Goal: Navigation & Orientation: Find specific page/section

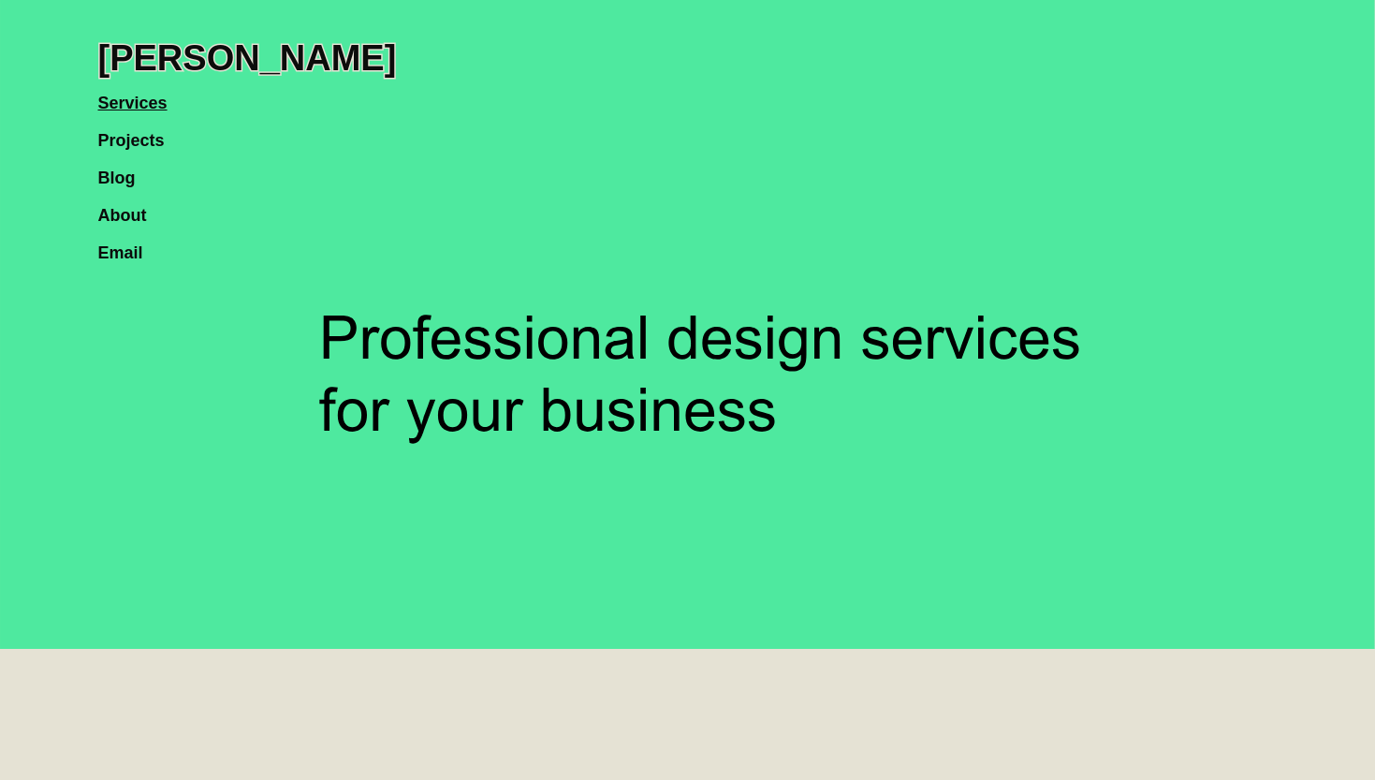
click at [140, 136] on link "Projects" at bounding box center [140, 130] width 85 height 37
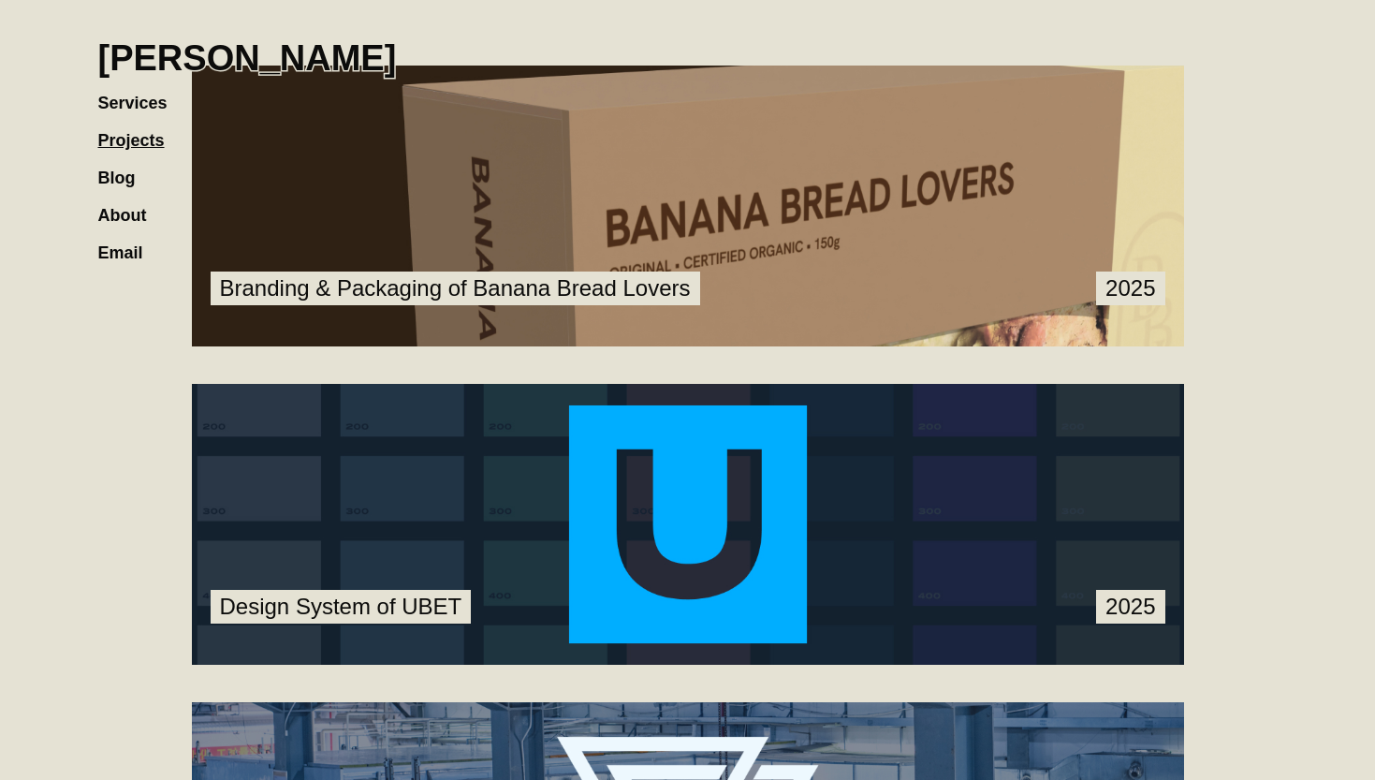
click at [714, 213] on link at bounding box center [688, 206] width 992 height 281
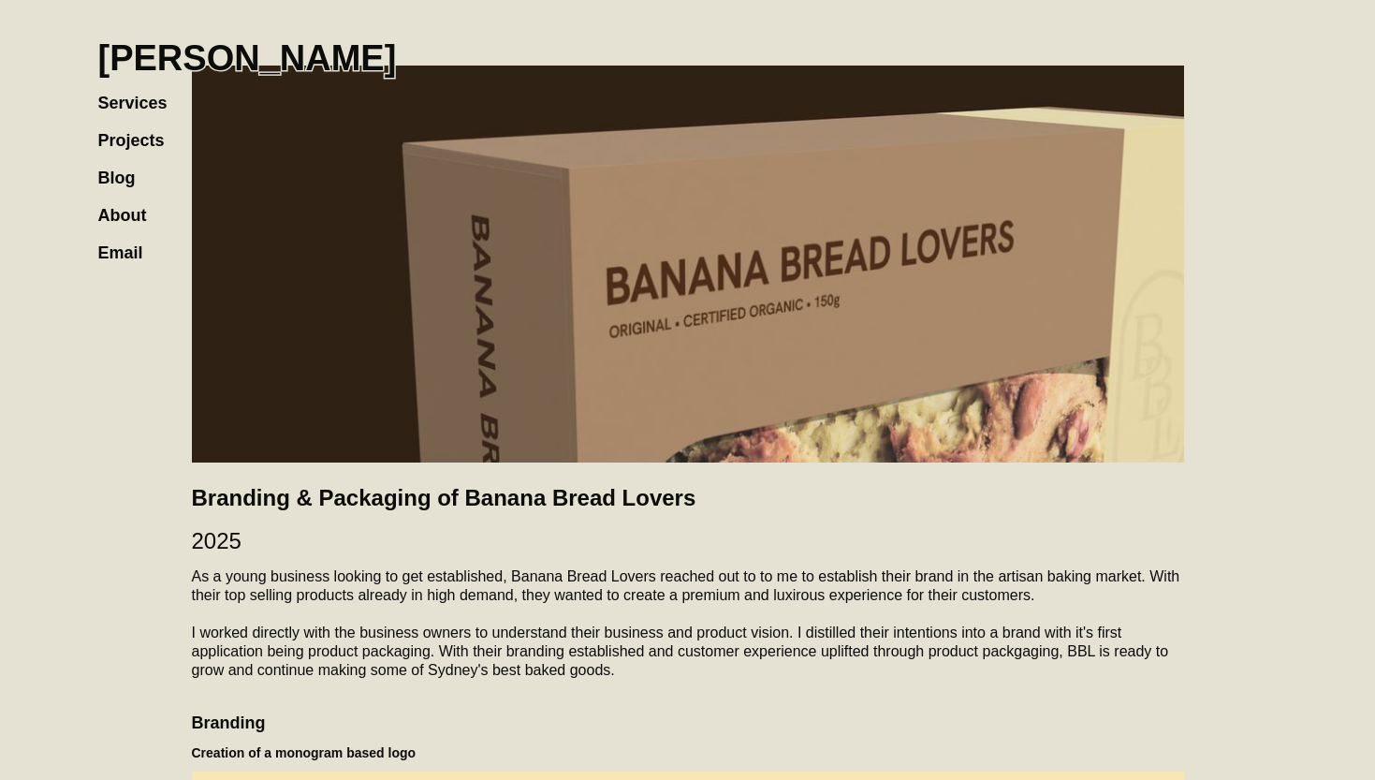
click at [151, 150] on link "Blog" at bounding box center [126, 168] width 56 height 37
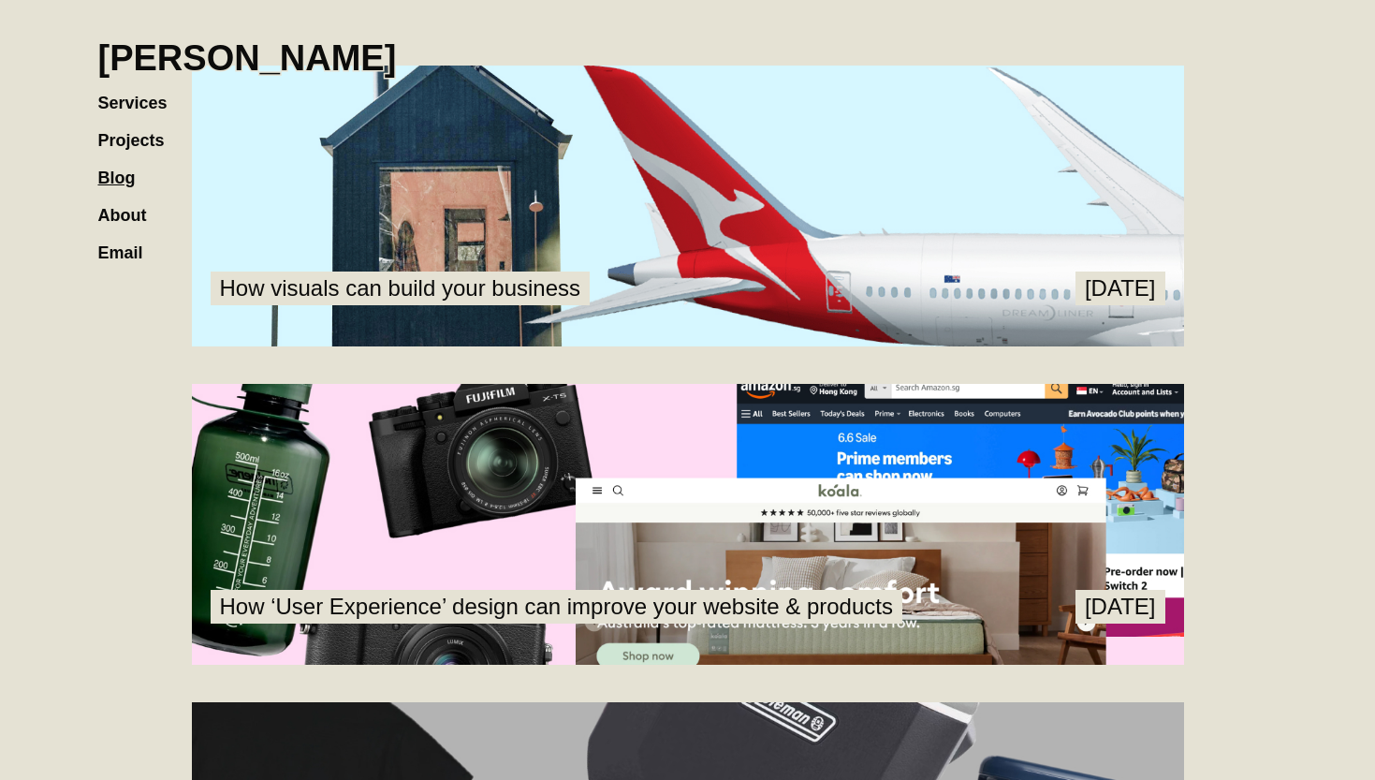
click at [146, 135] on link "Projects" at bounding box center [140, 130] width 85 height 37
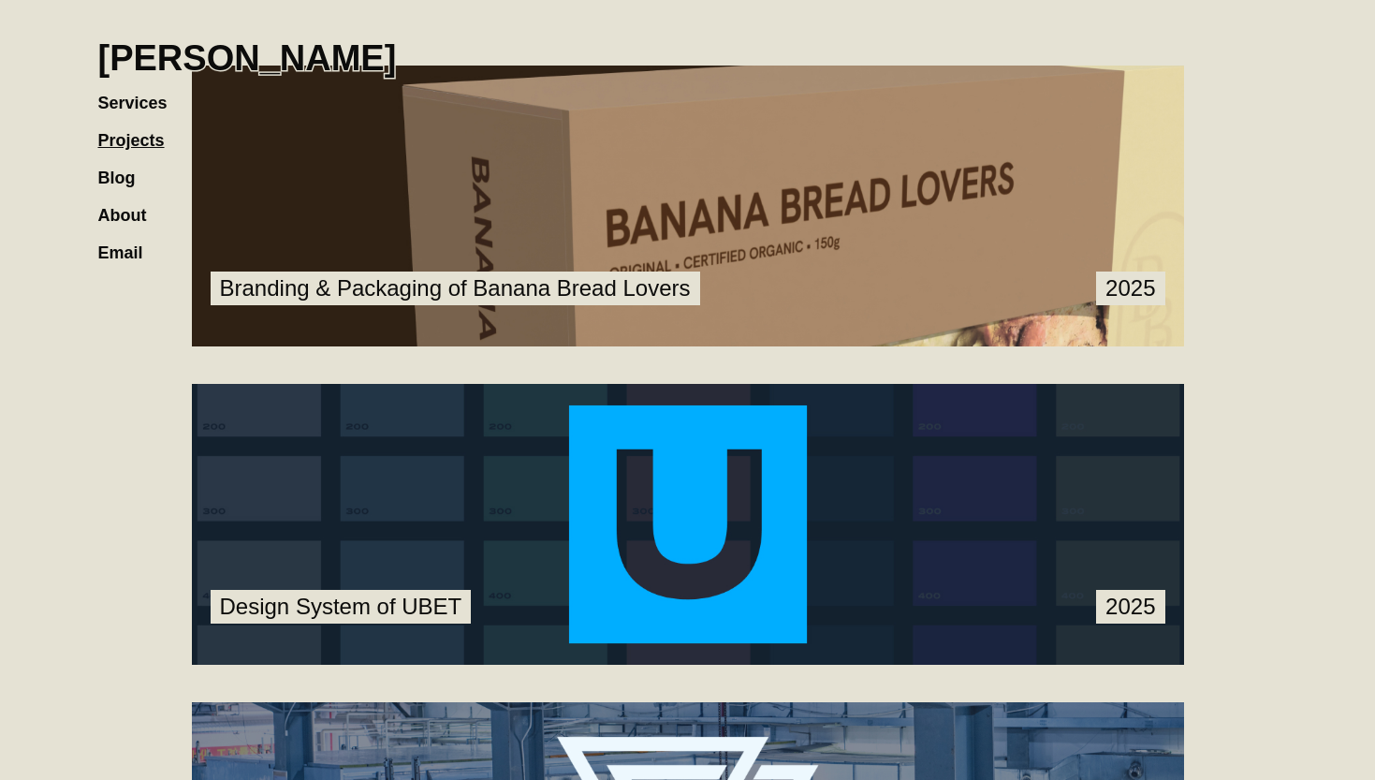
click at [634, 182] on link at bounding box center [688, 206] width 992 height 281
click at [555, 590] on link at bounding box center [688, 524] width 992 height 281
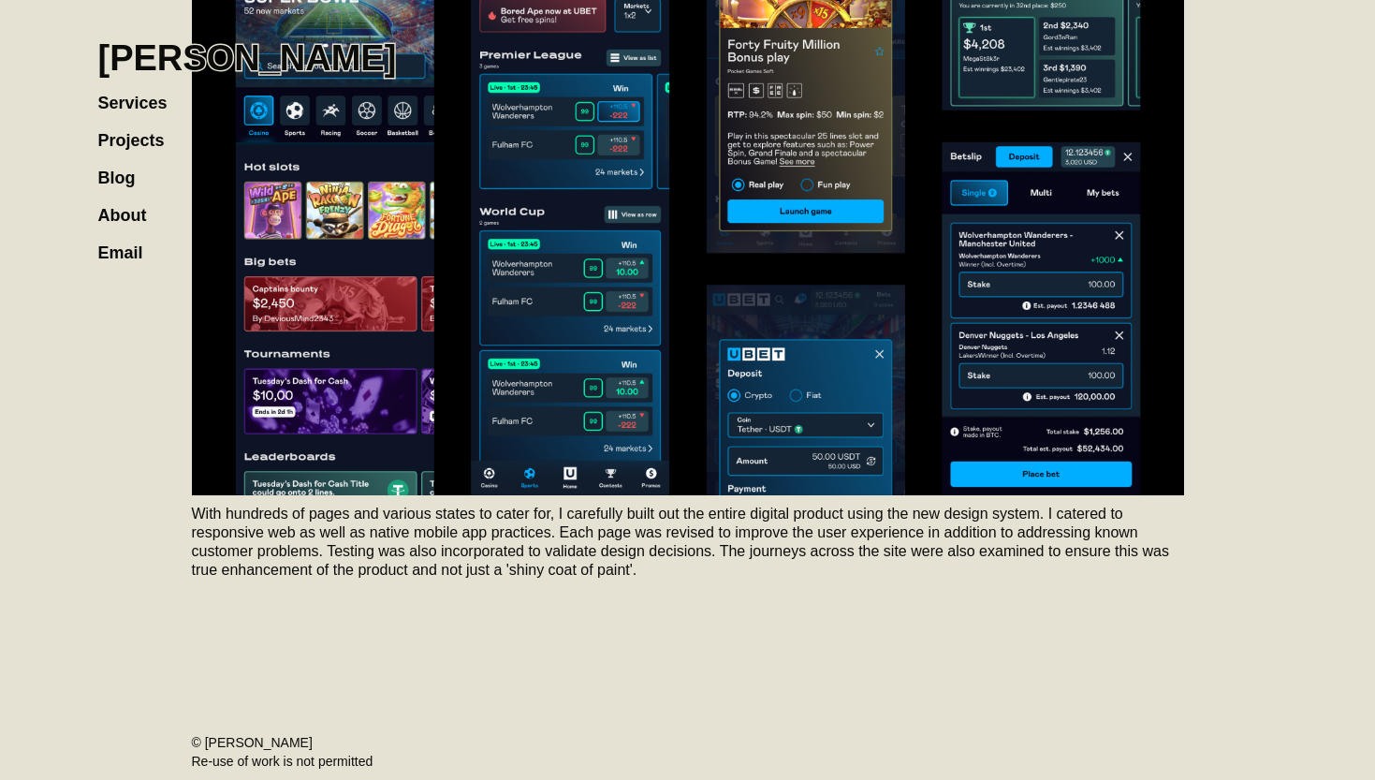
scroll to position [2826, 0]
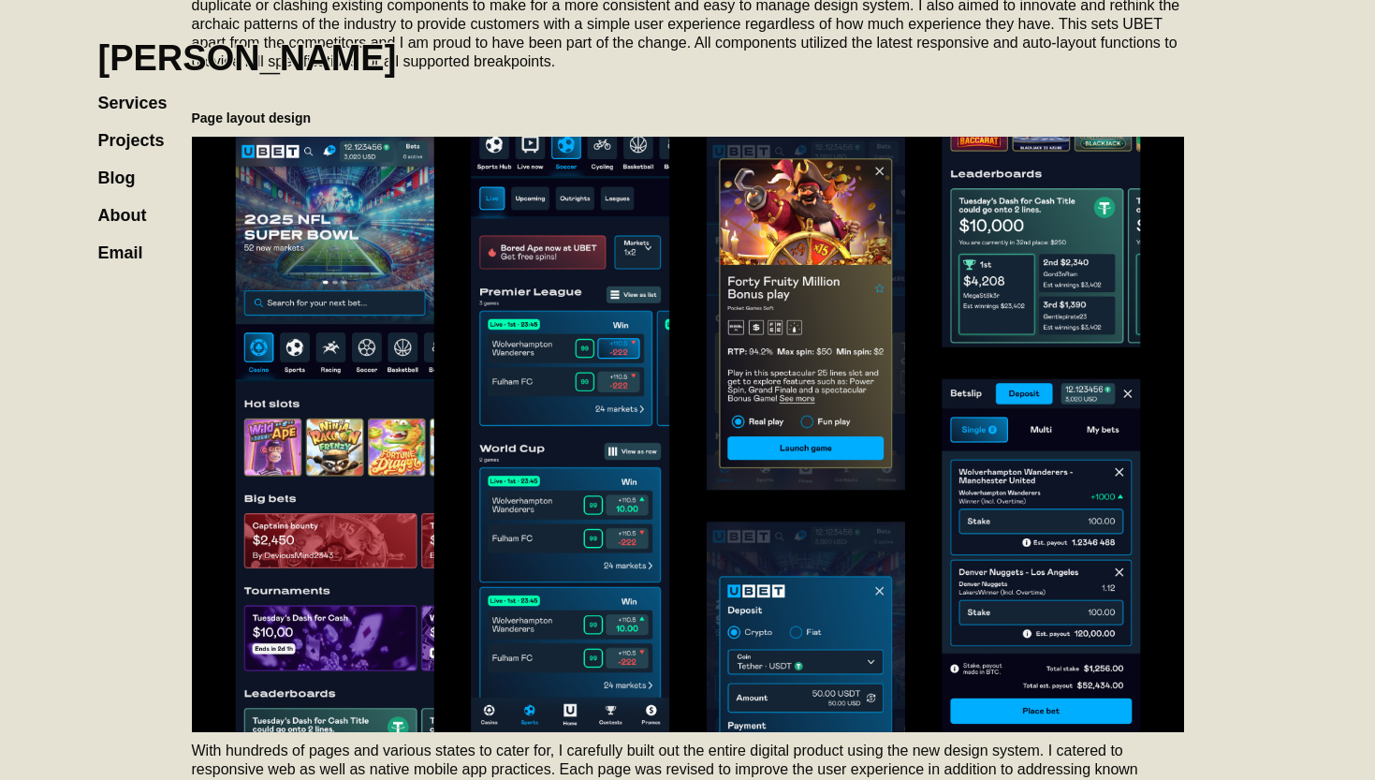
drag, startPoint x: 780, startPoint y: 464, endPoint x: 760, endPoint y: 476, distance: 23.9
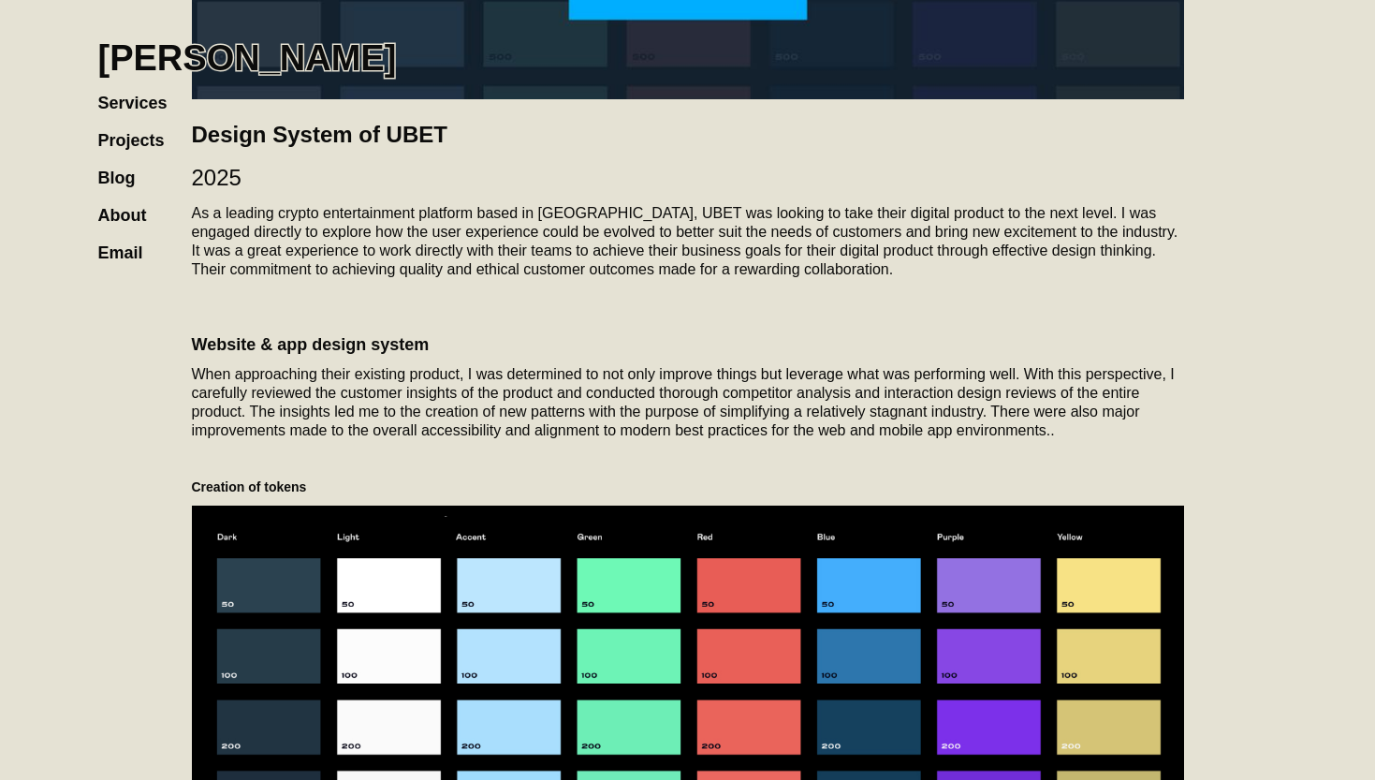
scroll to position [0, 0]
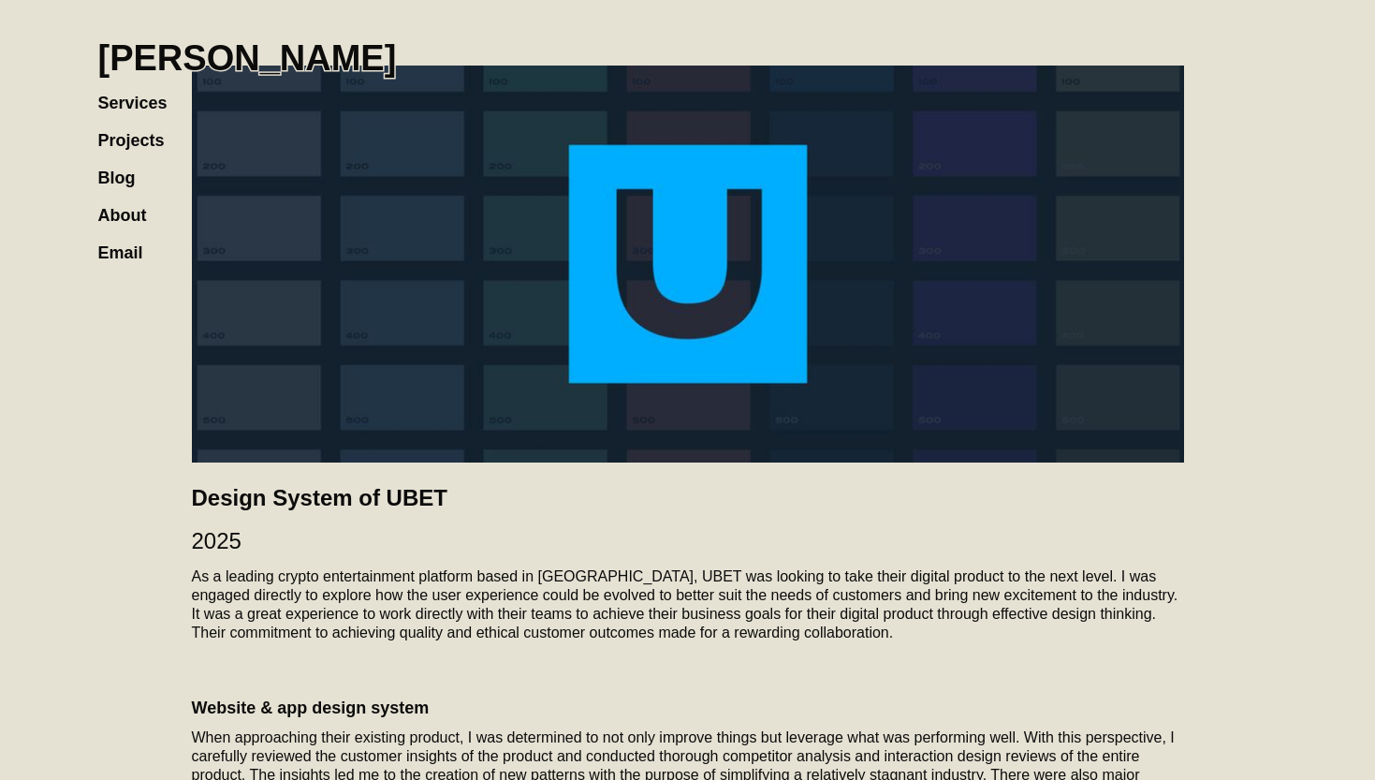
click at [140, 137] on link "Projects" at bounding box center [140, 130] width 85 height 37
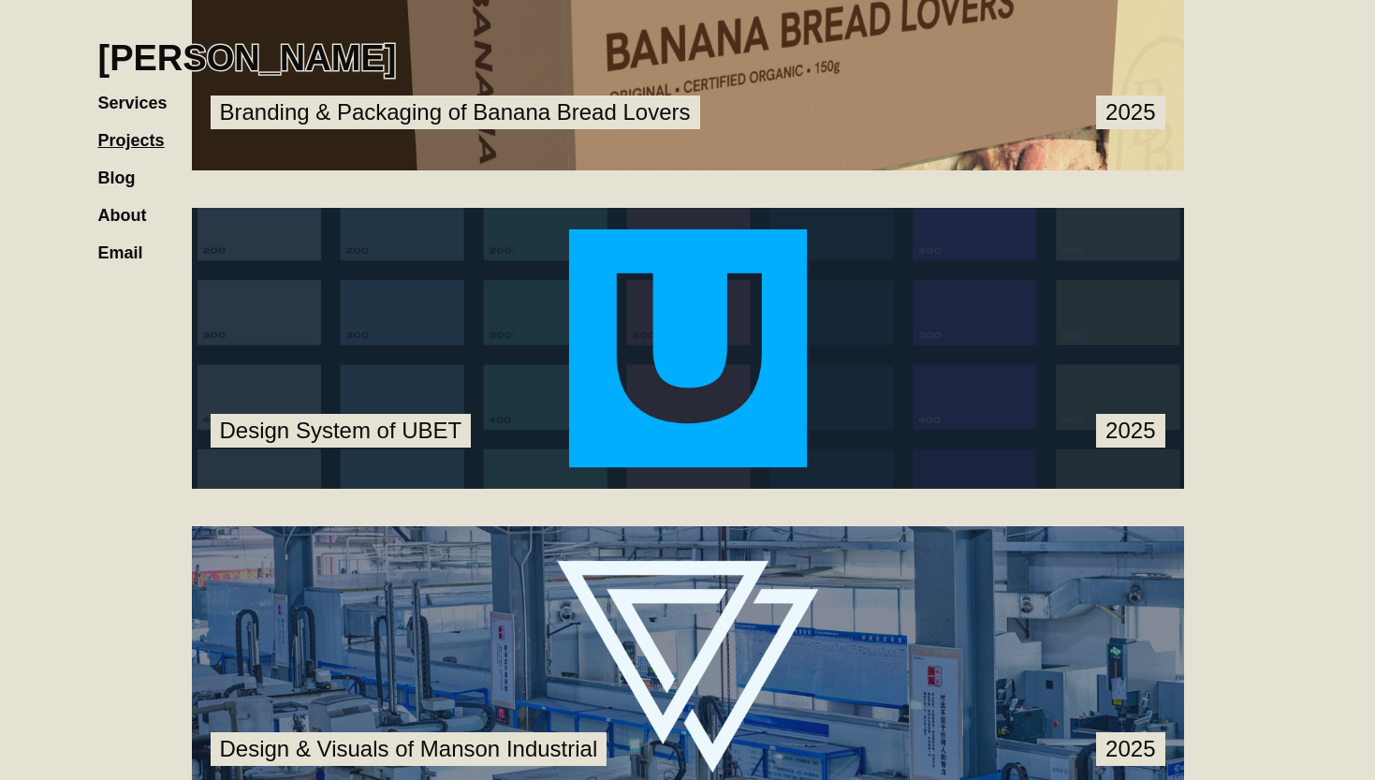
scroll to position [354, 0]
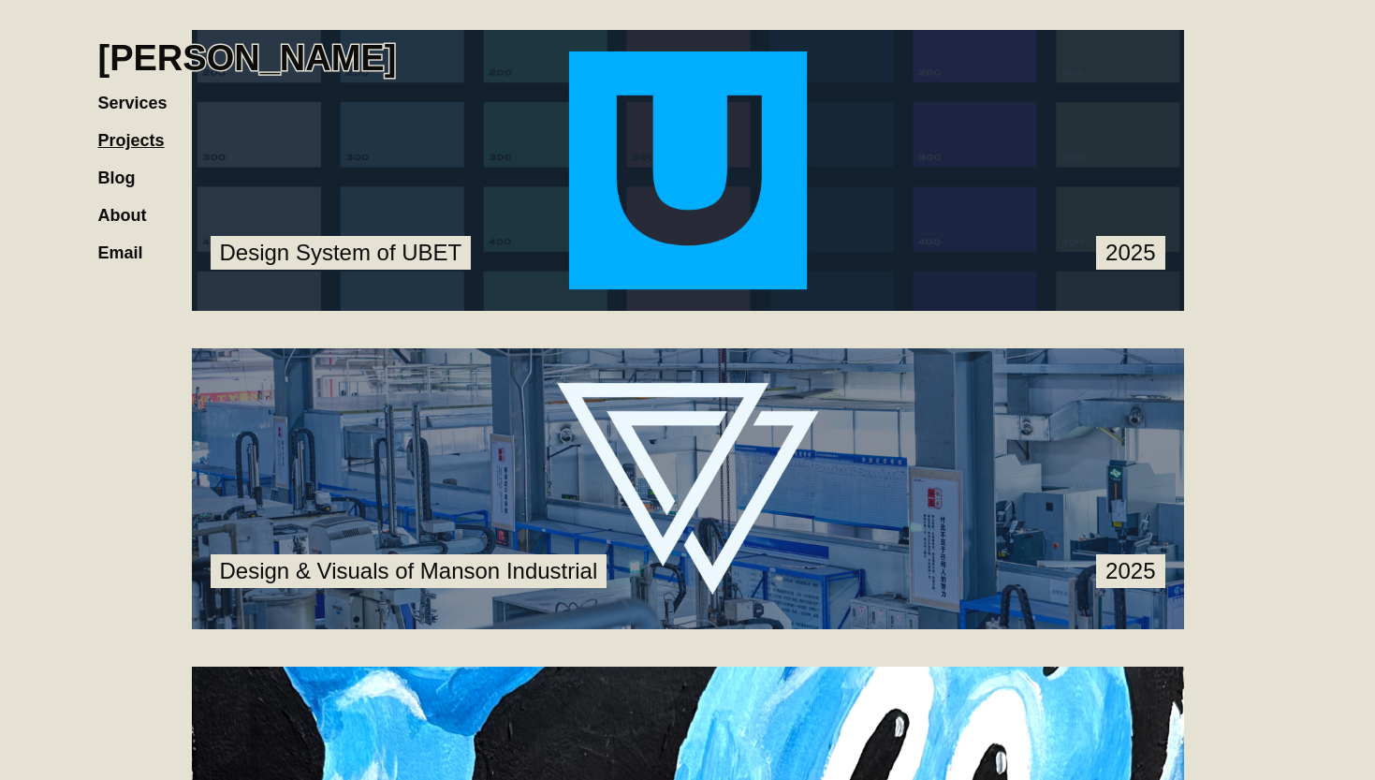
click at [661, 419] on link at bounding box center [688, 488] width 992 height 281
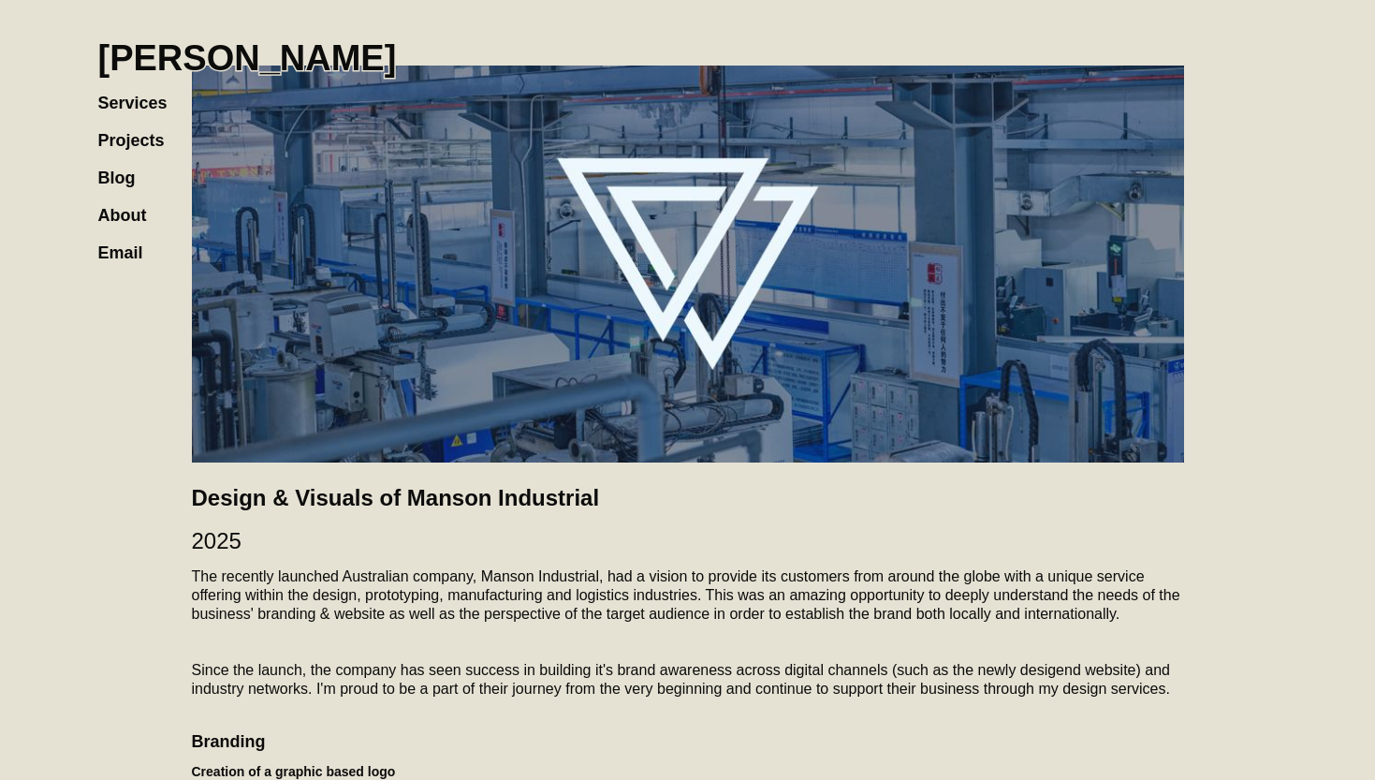
click at [165, 100] on link "Services" at bounding box center [142, 93] width 88 height 37
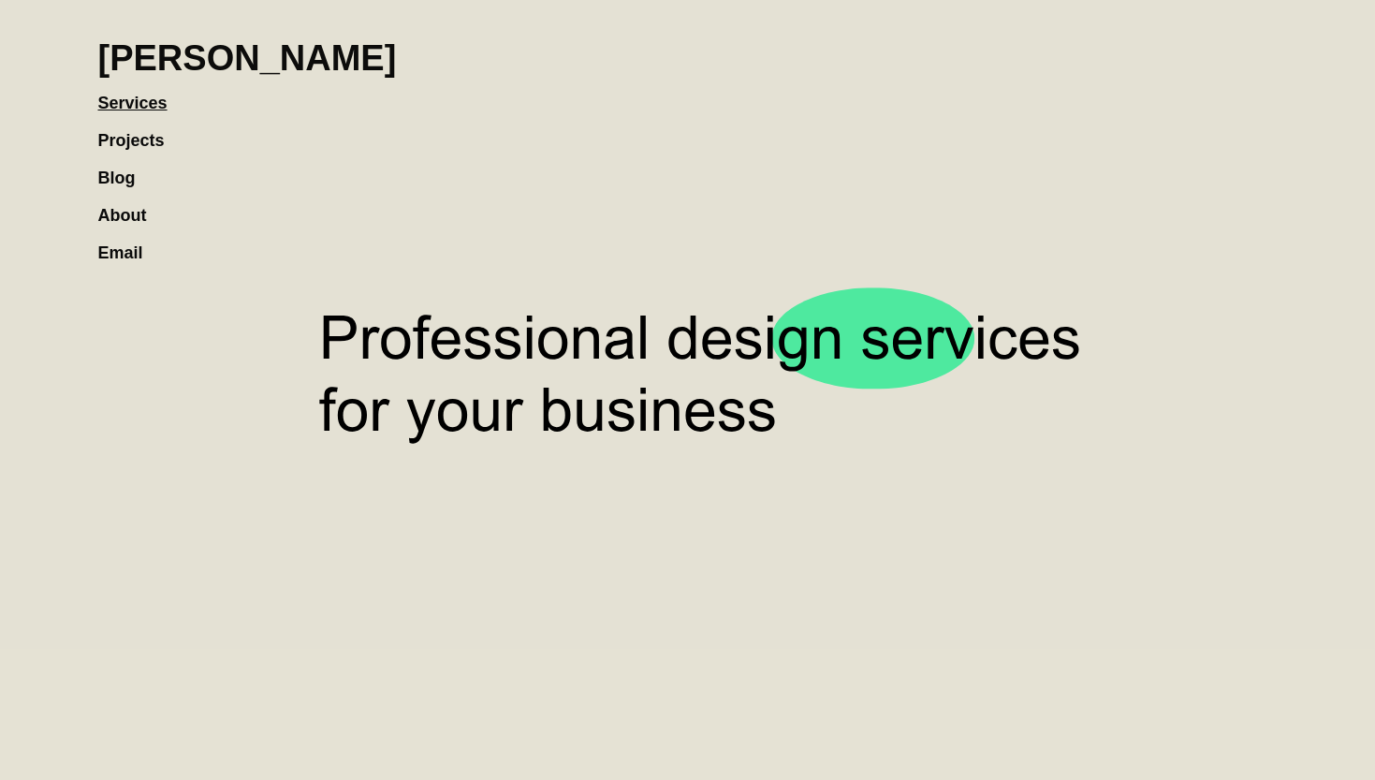
click at [149, 132] on link "Projects" at bounding box center [140, 130] width 85 height 37
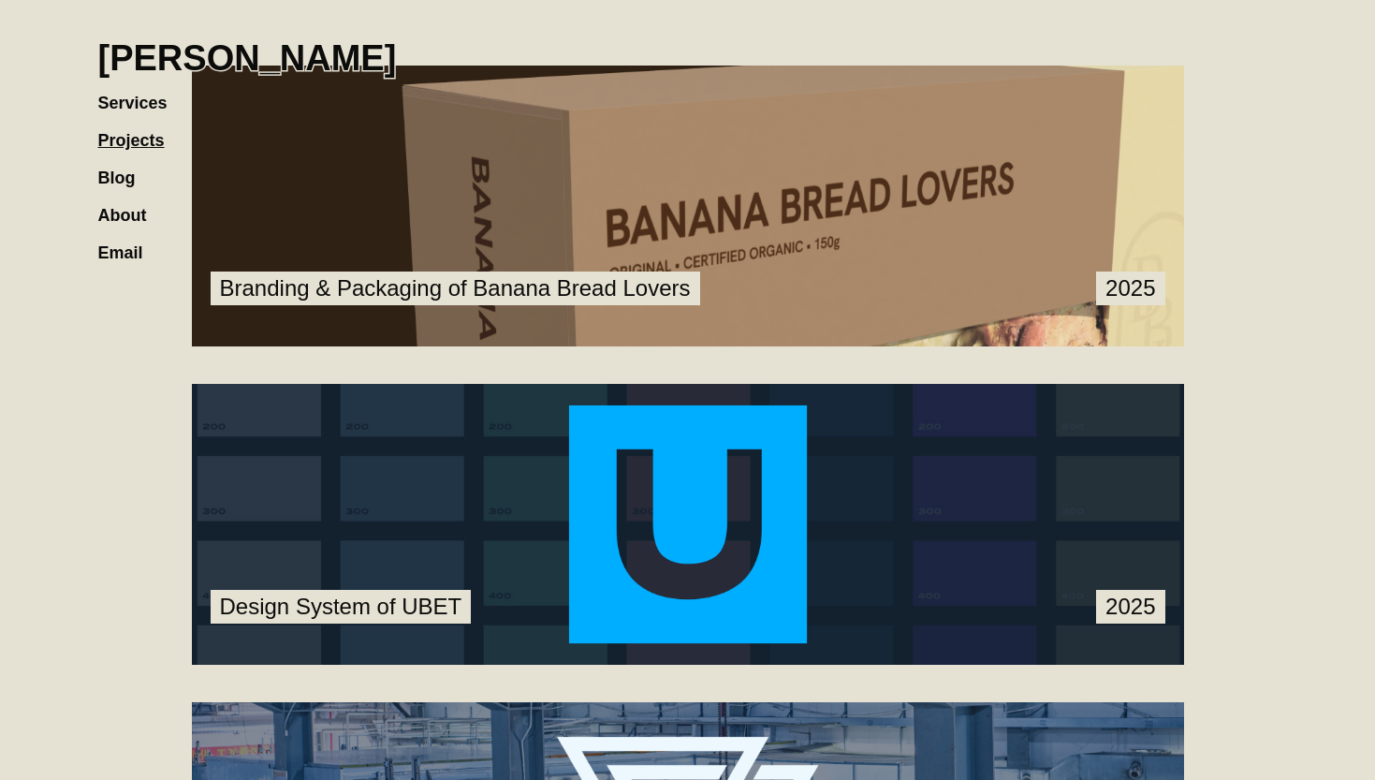
click at [489, 163] on link at bounding box center [688, 206] width 992 height 281
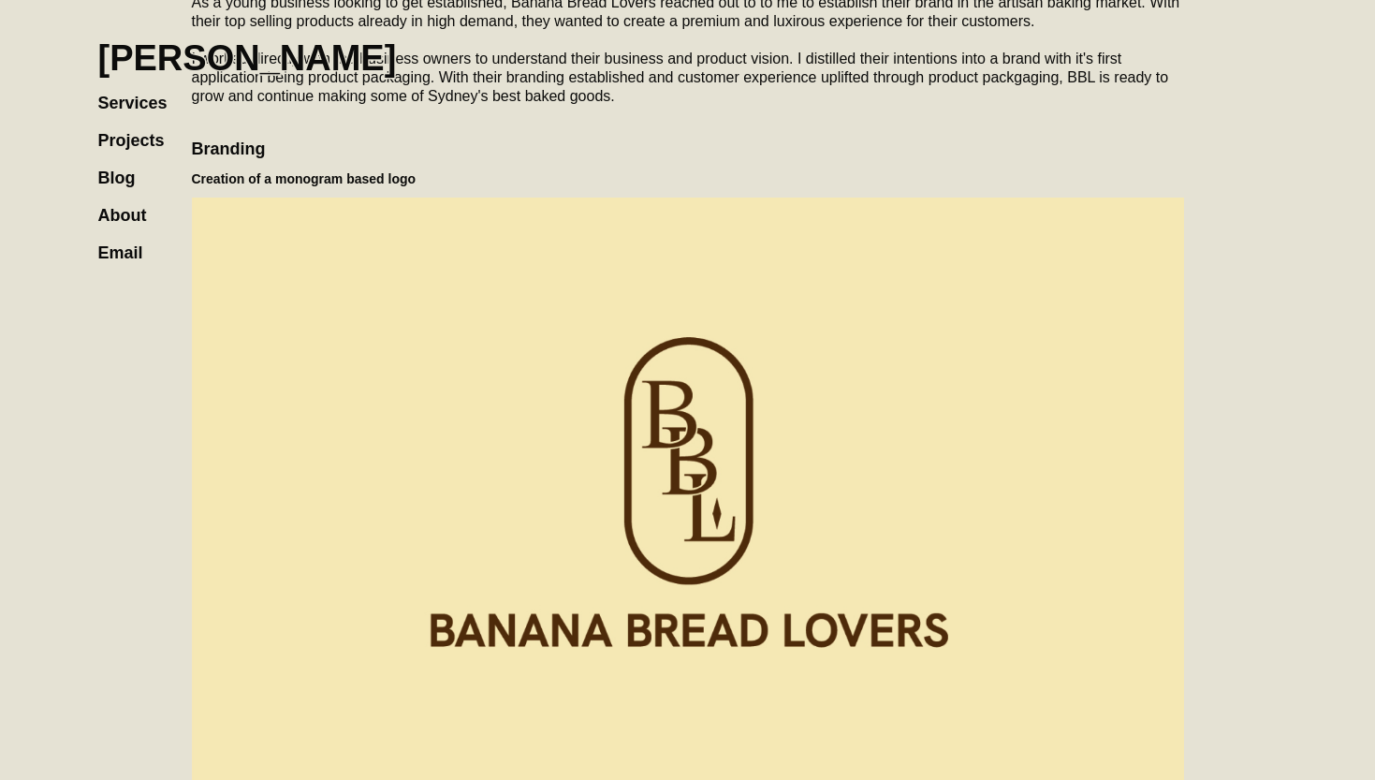
scroll to position [532, 0]
